Goal: Information Seeking & Learning: Learn about a topic

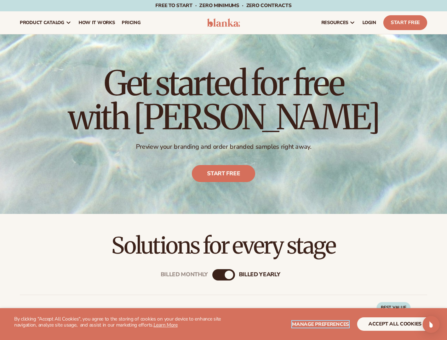
click at [321, 324] on span "Manage preferences" at bounding box center [320, 324] width 57 height 7
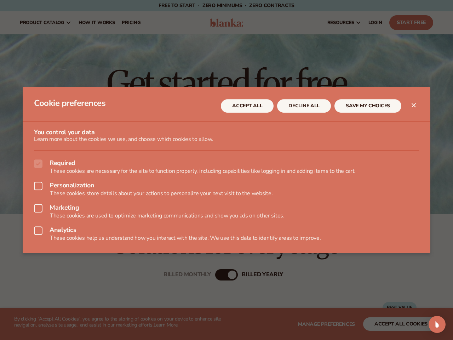
click at [217, 275] on div at bounding box center [226, 170] width 453 height 340
click at [431, 324] on div "Open Intercom Messenger" at bounding box center [436, 324] width 17 height 17
